Goal: Information Seeking & Learning: Find specific fact

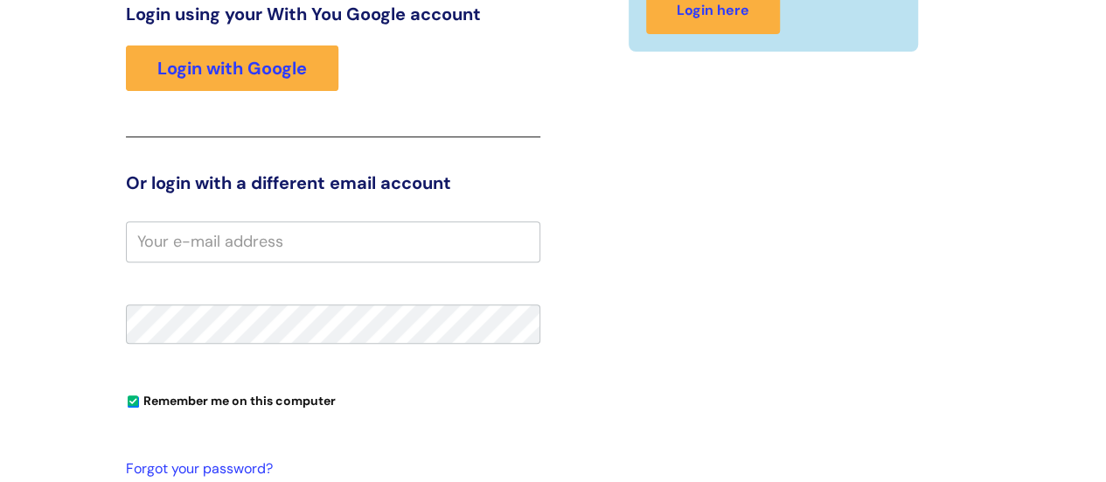
scroll to position [267, 0]
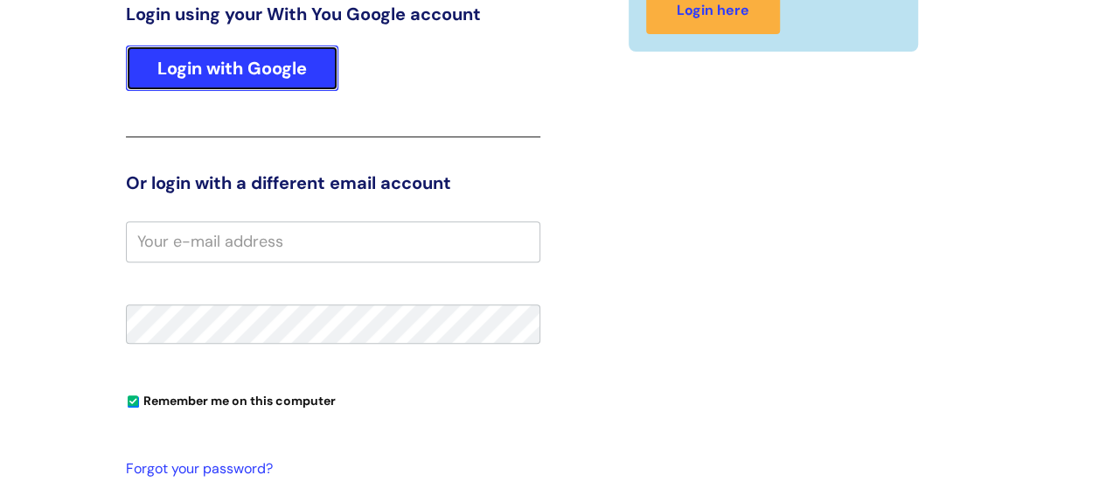
click at [284, 63] on link "Login with Google" at bounding box center [232, 67] width 212 height 45
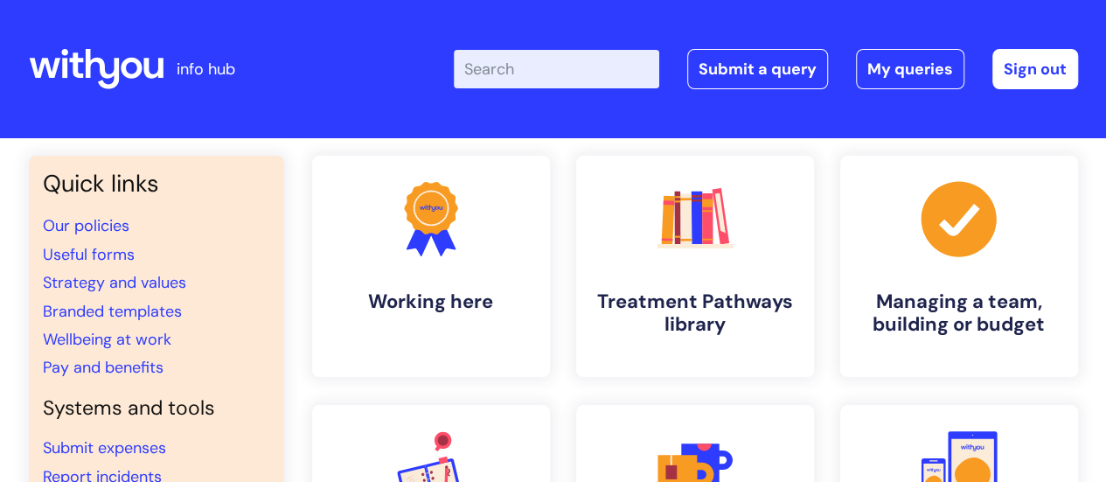
click at [521, 66] on input "Enter your search term here..." at bounding box center [556, 69] width 205 height 38
type input "wifi"
click button "Search" at bounding box center [0, 0] width 0 height 0
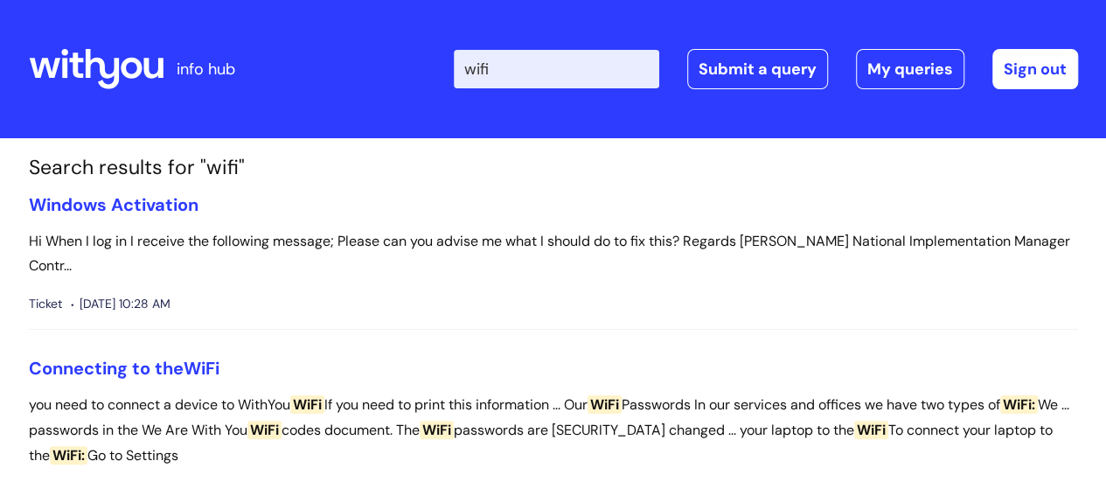
click at [482, 68] on input "wifi" at bounding box center [556, 69] width 205 height 38
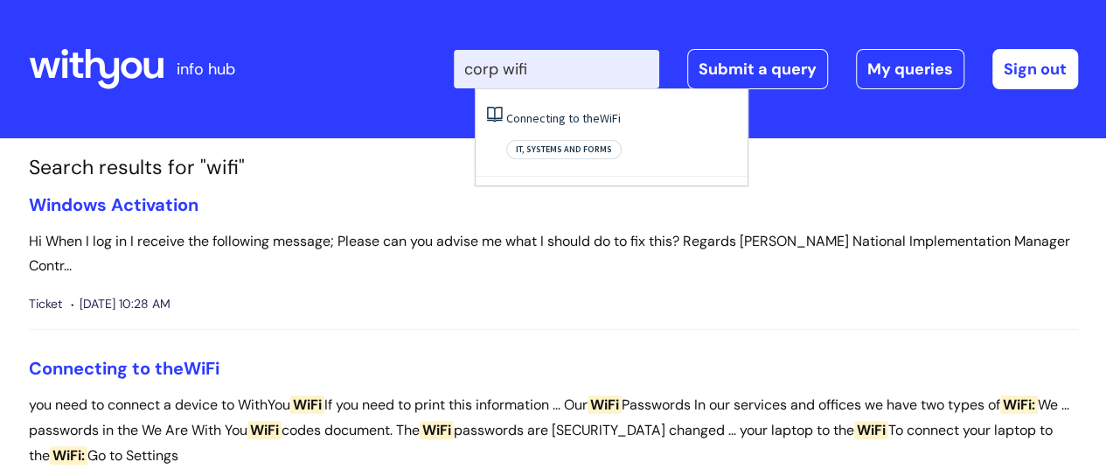
type input "corp wifi"
click button "Search" at bounding box center [0, 0] width 0 height 0
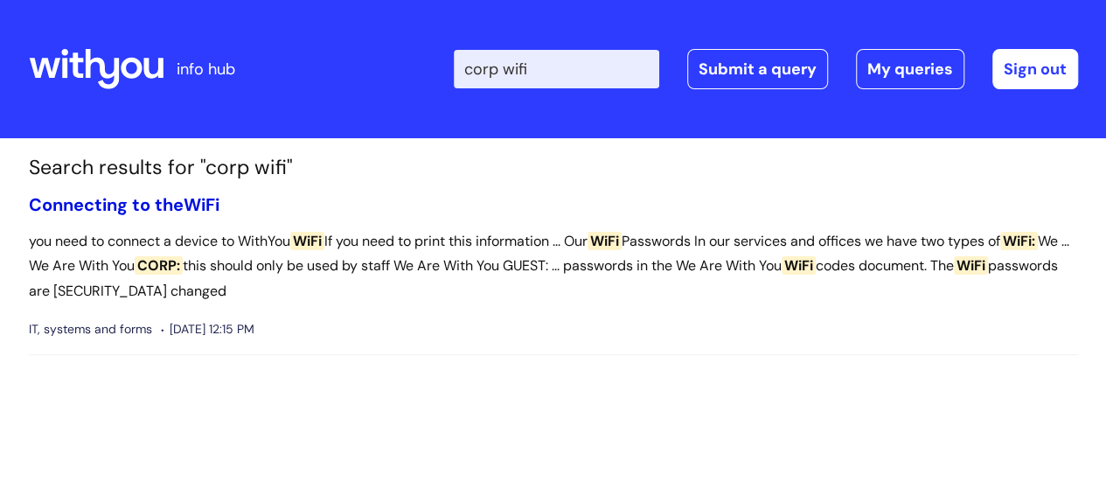
click at [92, 202] on link "Connecting to the WiFi" at bounding box center [124, 204] width 191 height 23
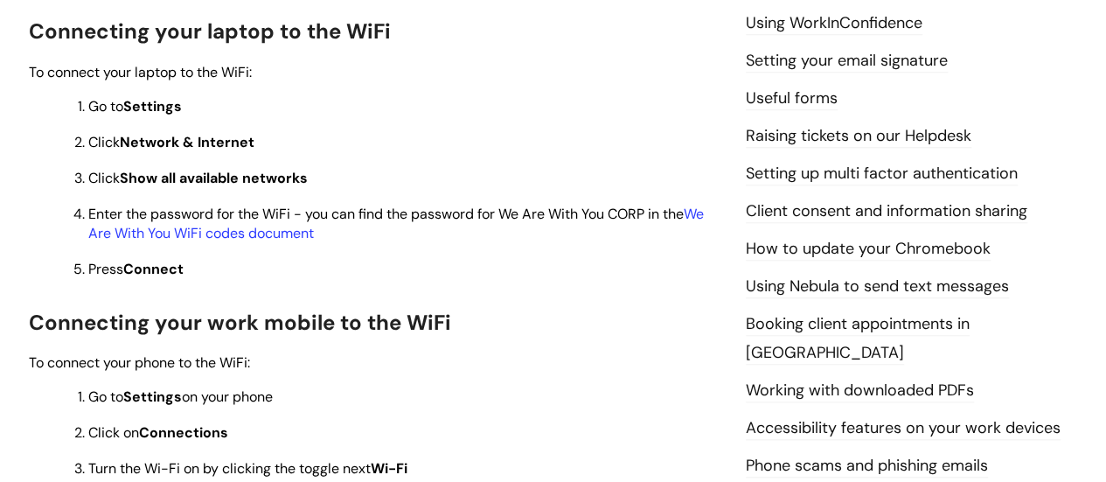
scroll to position [732, 0]
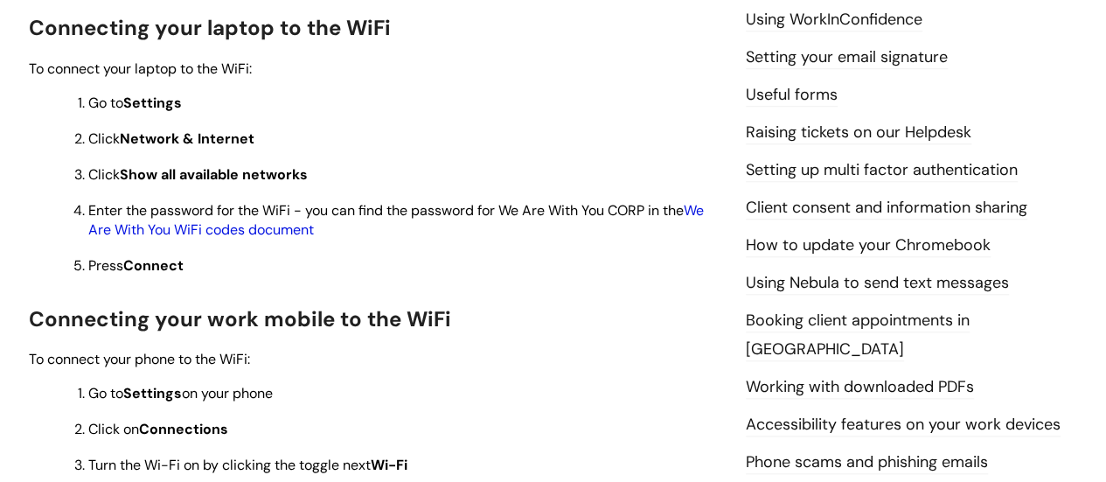
click at [229, 233] on link "We Are With You WiFi codes document" at bounding box center [395, 220] width 615 height 38
